Goal: Navigation & Orientation: Find specific page/section

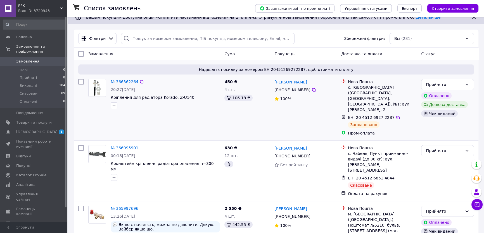
scroll to position [51, 0]
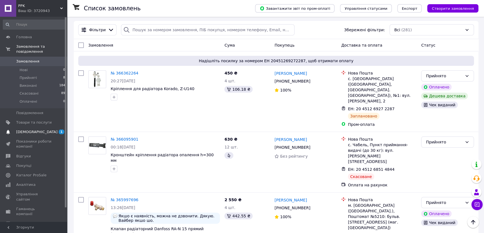
click at [46, 130] on span "[DEMOGRAPHIC_DATA]" at bounding box center [33, 132] width 35 height 5
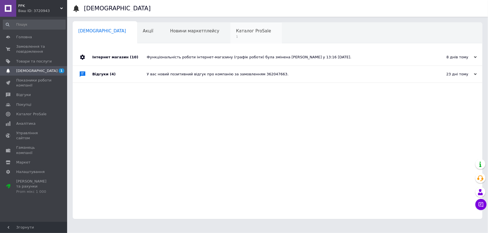
click at [236, 32] on span "Каталог ProSale" at bounding box center [253, 31] width 35 height 5
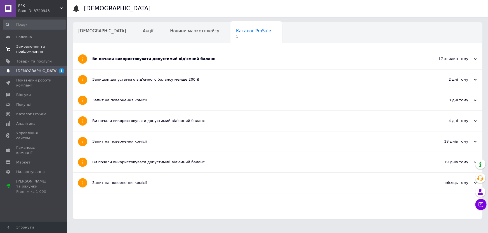
click at [29, 47] on span "Замовлення та повідомлення" at bounding box center [33, 49] width 35 height 10
